Goal: Information Seeking & Learning: Learn about a topic

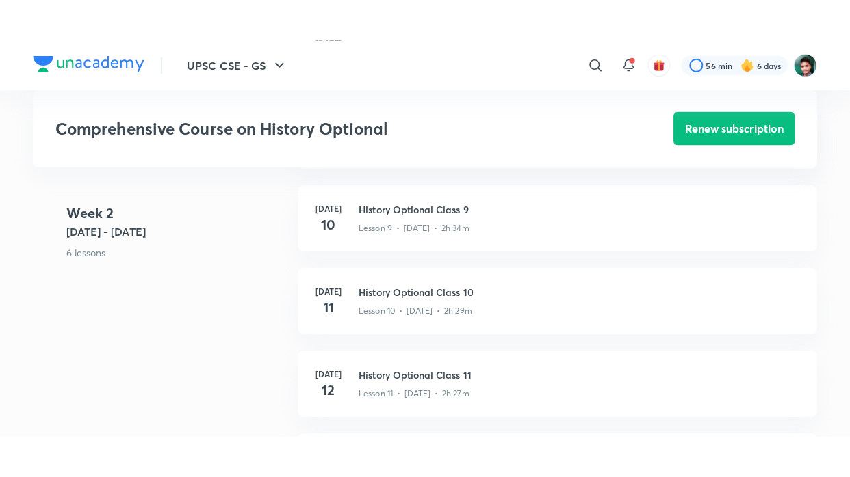
scroll to position [1318, 0]
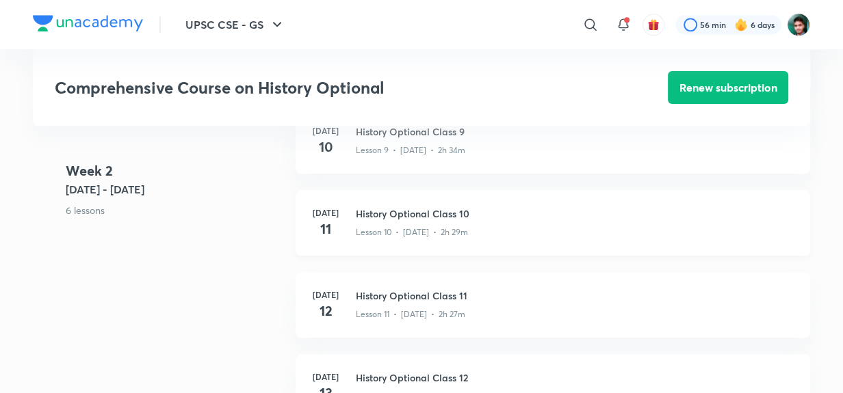
click at [389, 221] on div "Lesson 10 • [DATE] • 2h 29m" at bounding box center [575, 230] width 438 height 18
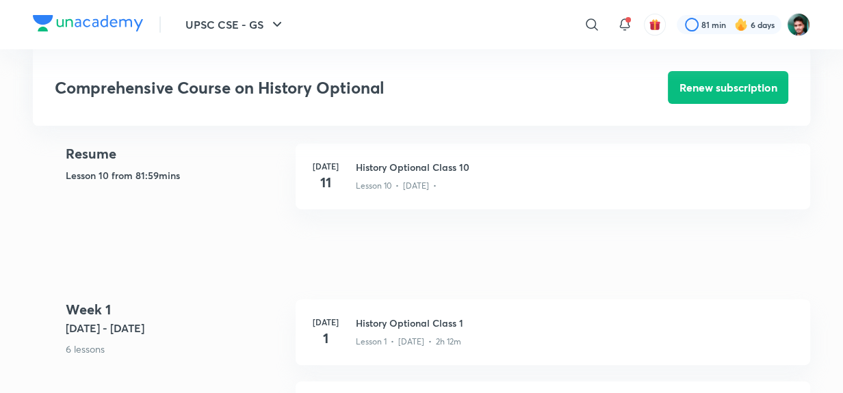
scroll to position [397, 0]
click at [435, 179] on p "Lesson 10 • Jul 11 •" at bounding box center [396, 185] width 81 height 12
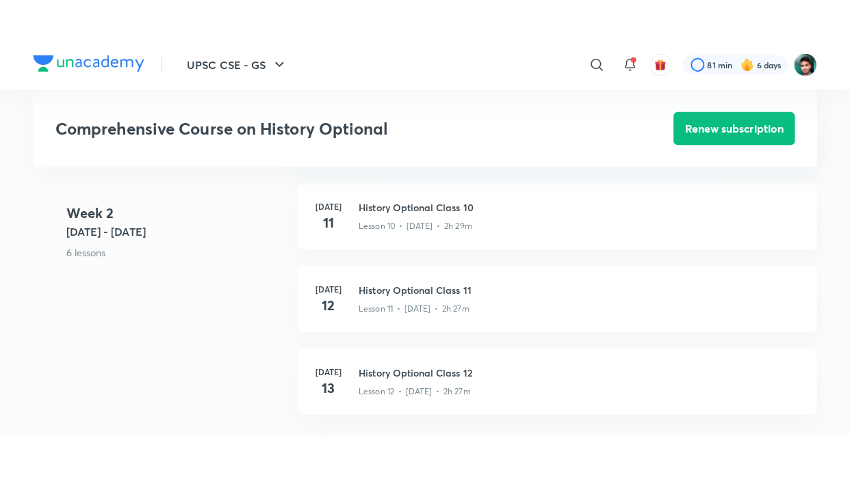
scroll to position [1368, 0]
